Goal: Browse casually

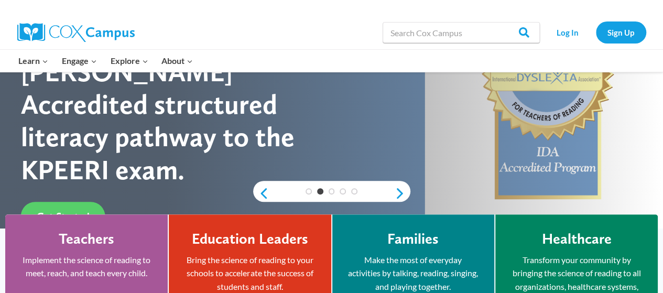
scroll to position [157, 0]
click at [241, 205] on div at bounding box center [331, 104] width 663 height 378
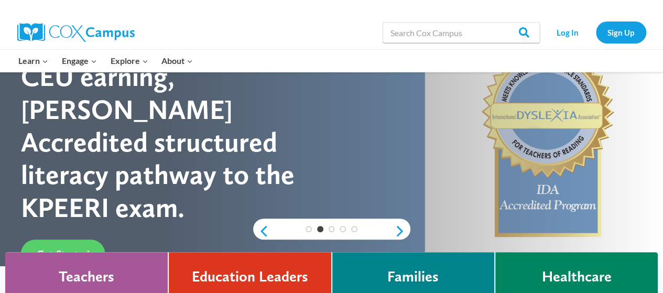
scroll to position [118, 0]
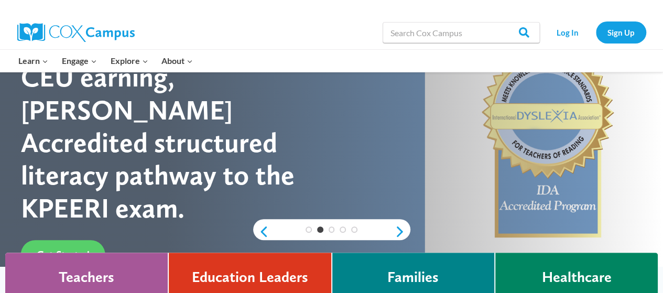
click at [246, 231] on div at bounding box center [331, 143] width 663 height 378
click at [258, 230] on link "Previous" at bounding box center [261, 231] width 16 height 13
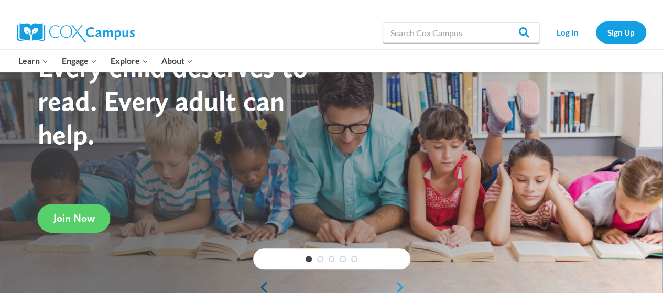
scroll to position [85, 0]
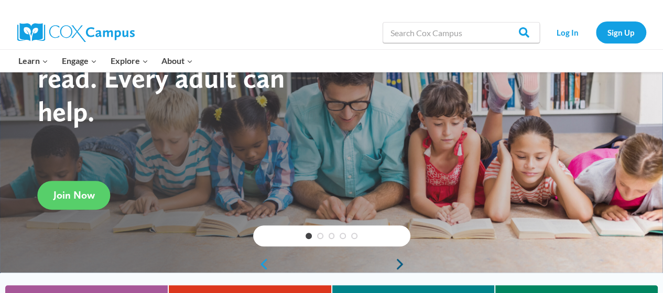
click at [401, 265] on link "Next" at bounding box center [403, 264] width 16 height 13
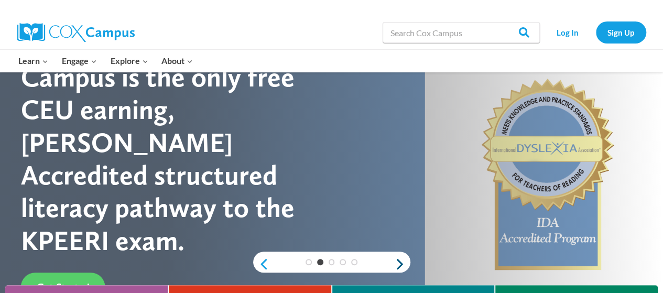
click at [399, 269] on link "Next" at bounding box center [403, 264] width 16 height 13
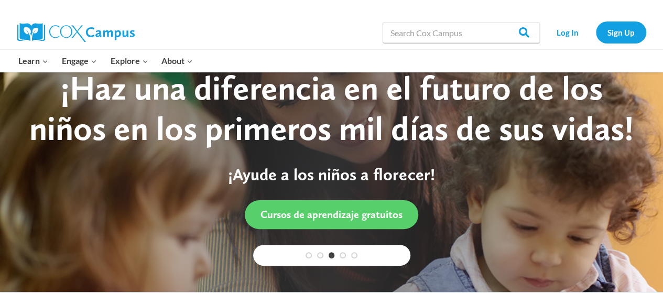
scroll to position [46, 0]
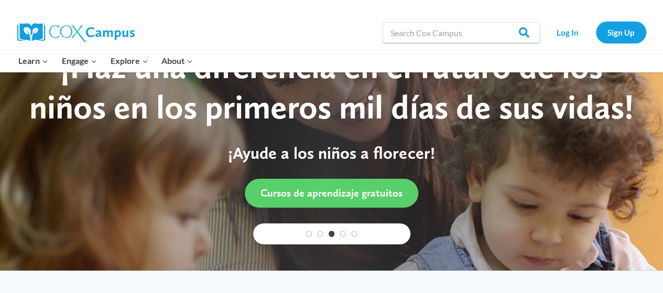
click at [245, 232] on div at bounding box center [331, 148] width 663 height 245
click at [233, 235] on div at bounding box center [331, 148] width 663 height 245
click at [235, 220] on div at bounding box center [331, 148] width 663 height 245
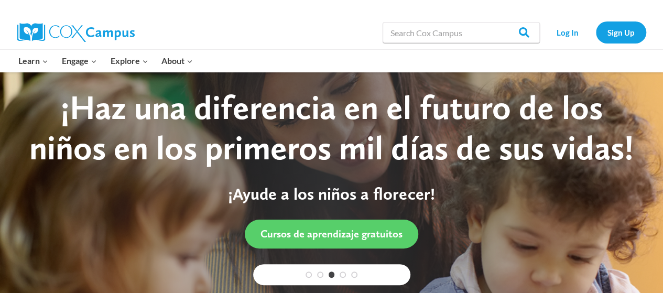
scroll to position [0, 0]
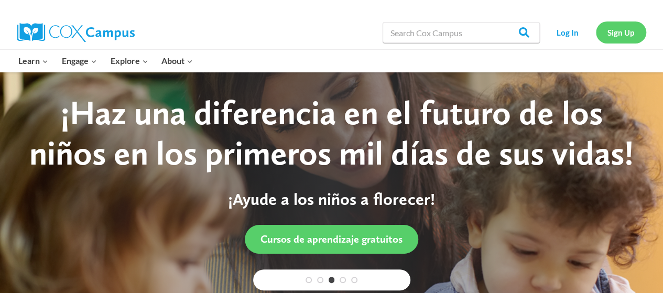
click at [616, 34] on link "Sign Up" at bounding box center [621, 31] width 50 height 21
